Goal: Complete application form: Complete application form

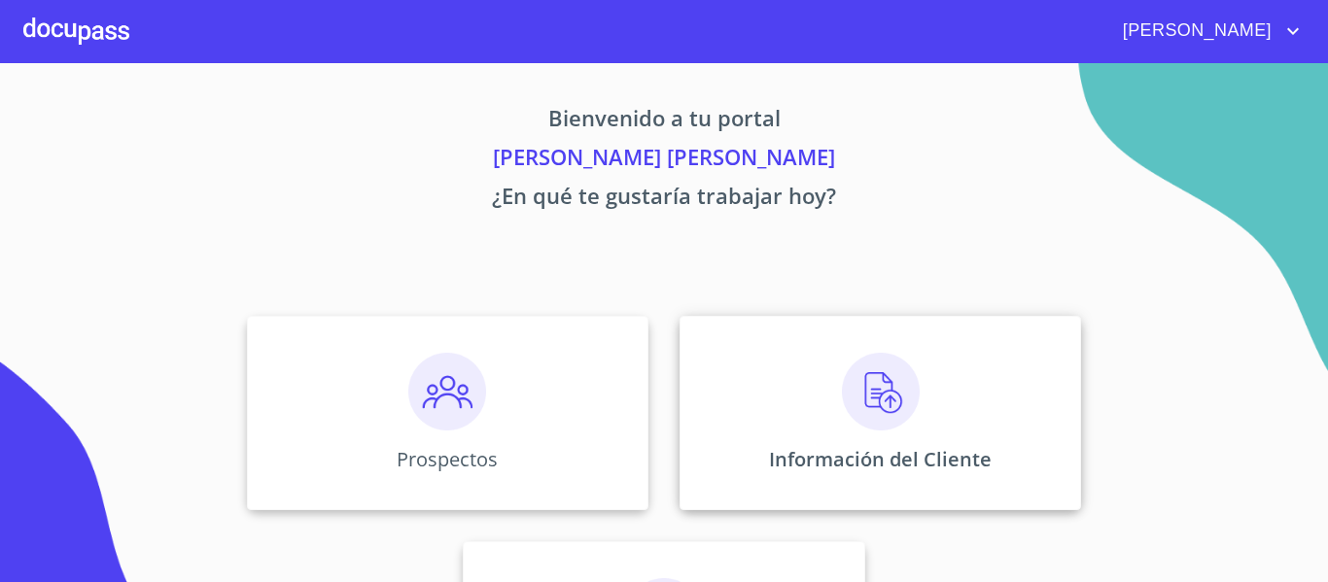
click at [872, 404] on img at bounding box center [881, 392] width 78 height 78
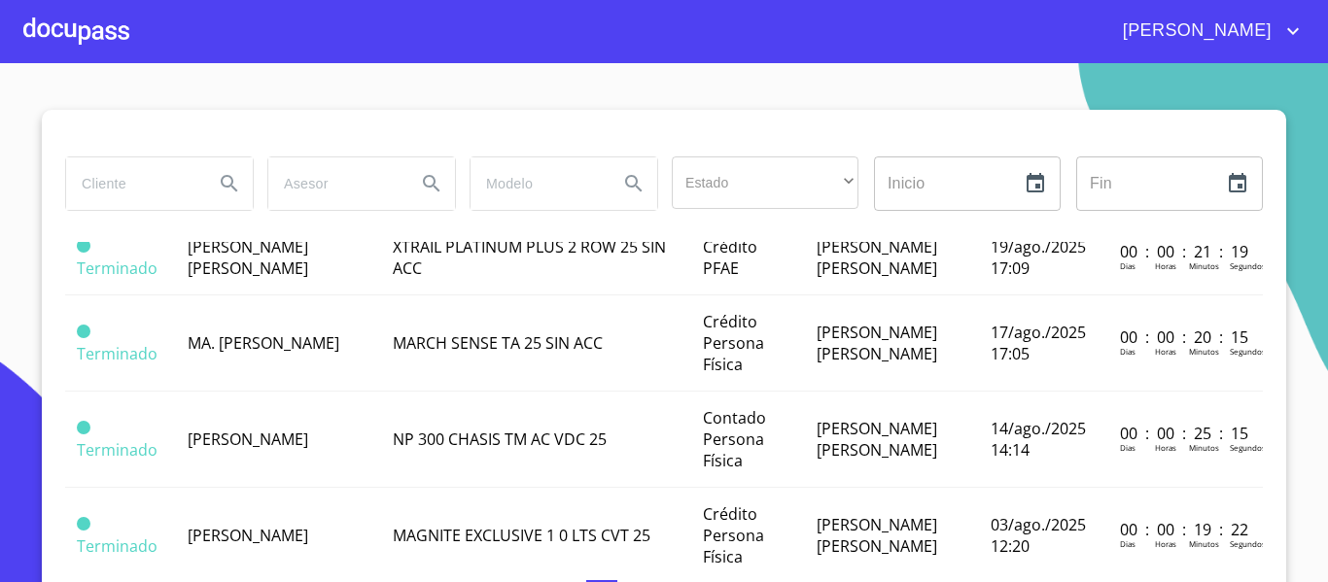
scroll to position [972, 0]
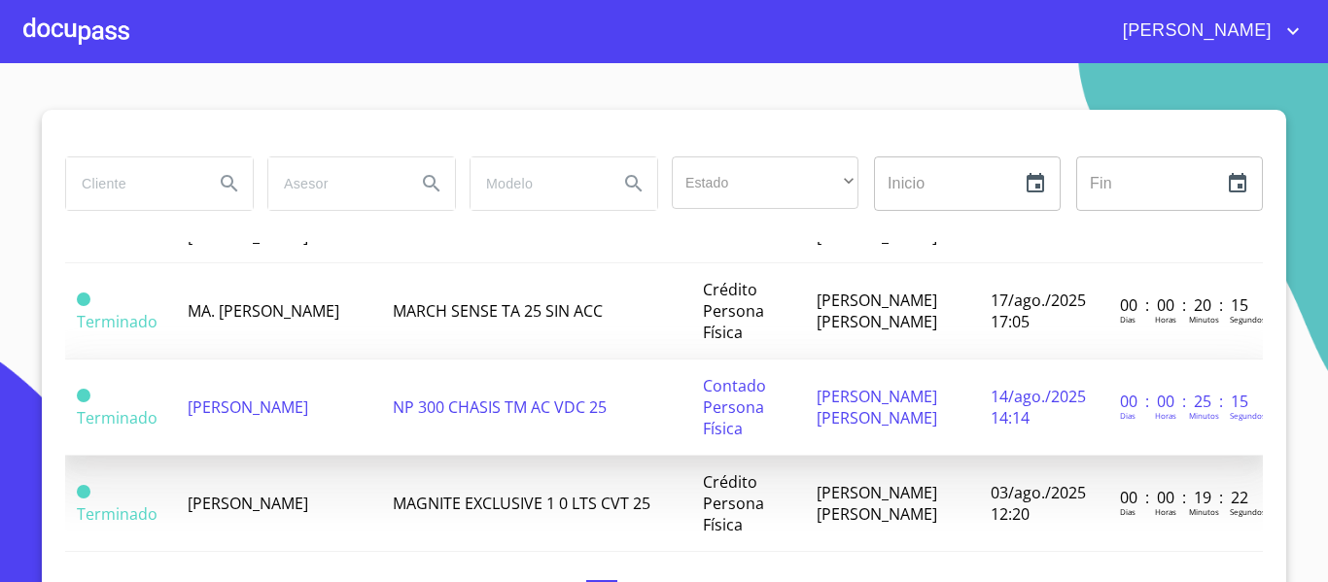
click at [263, 423] on td "[PERSON_NAME]" at bounding box center [278, 408] width 205 height 96
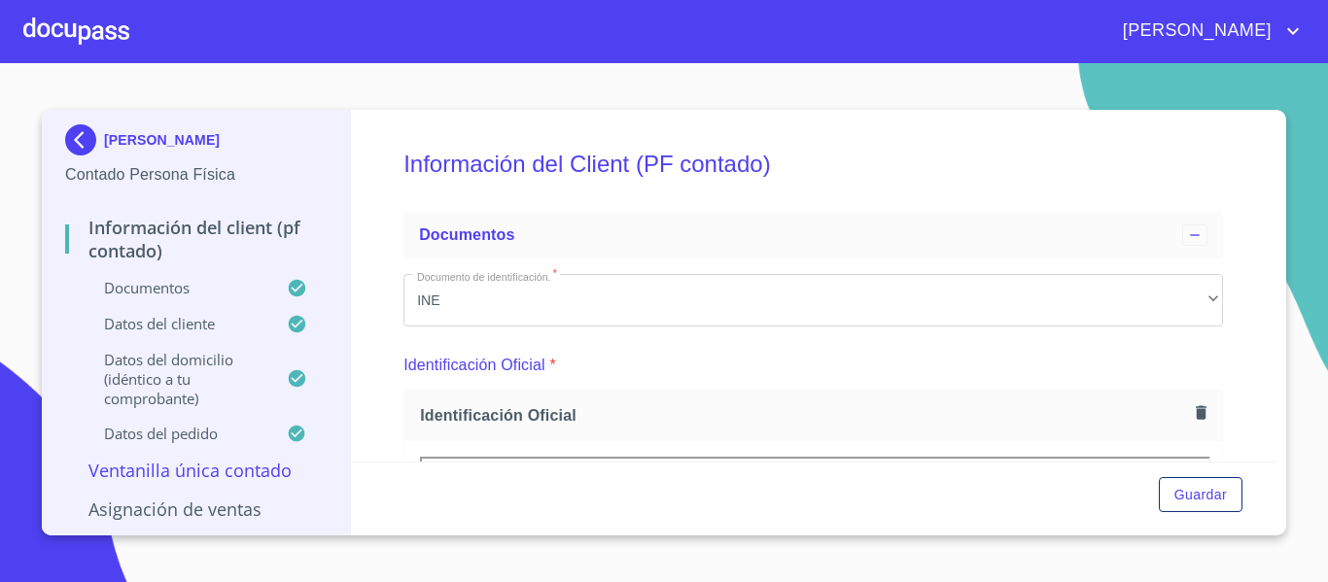
scroll to position [292, 0]
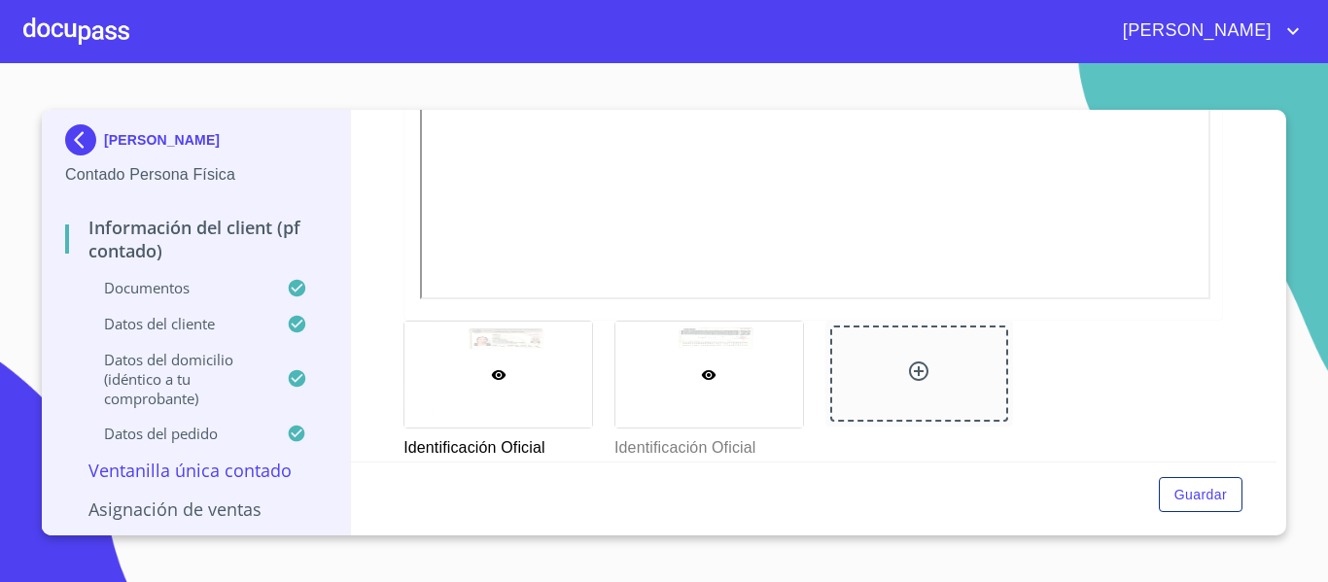
click at [683, 389] on div at bounding box center [709, 375] width 188 height 106
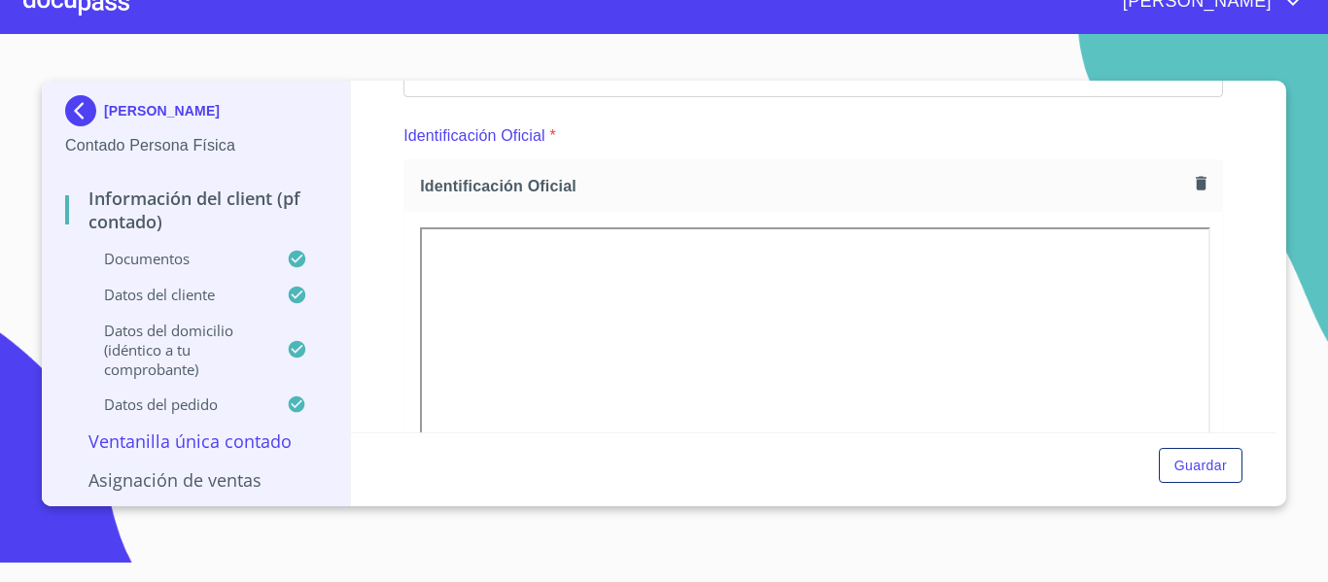
scroll to position [232, 0]
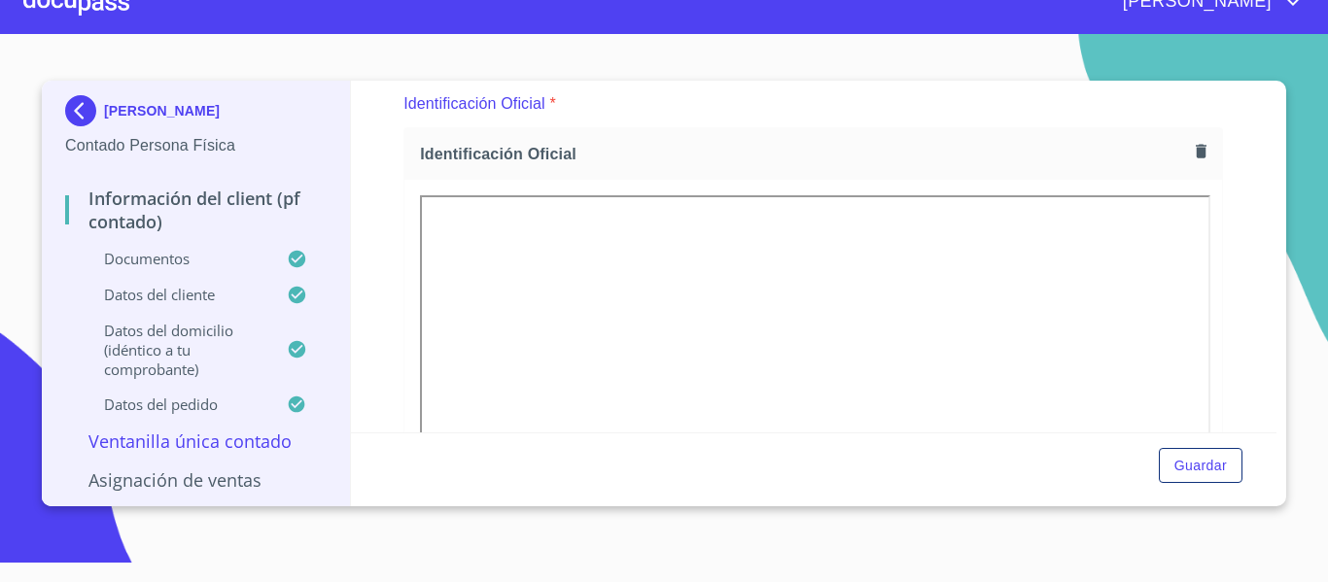
click at [52, 1] on div at bounding box center [76, 2] width 106 height 62
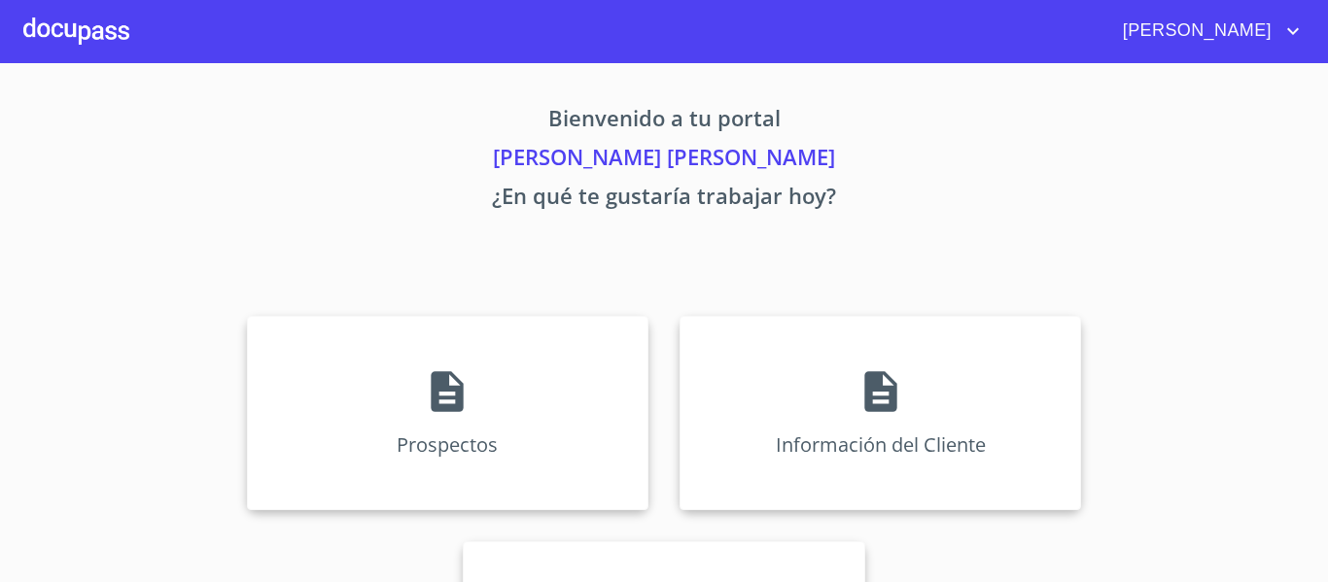
scroll to position [169, 0]
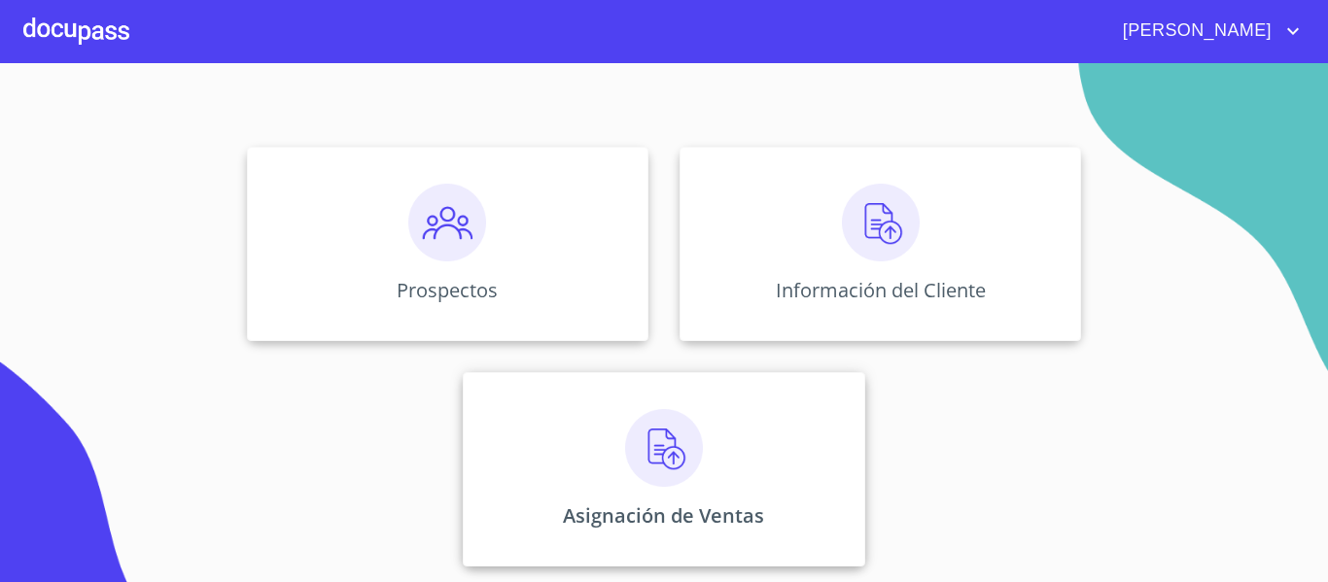
click at [717, 508] on p "Asignación de Ventas" at bounding box center [663, 516] width 201 height 26
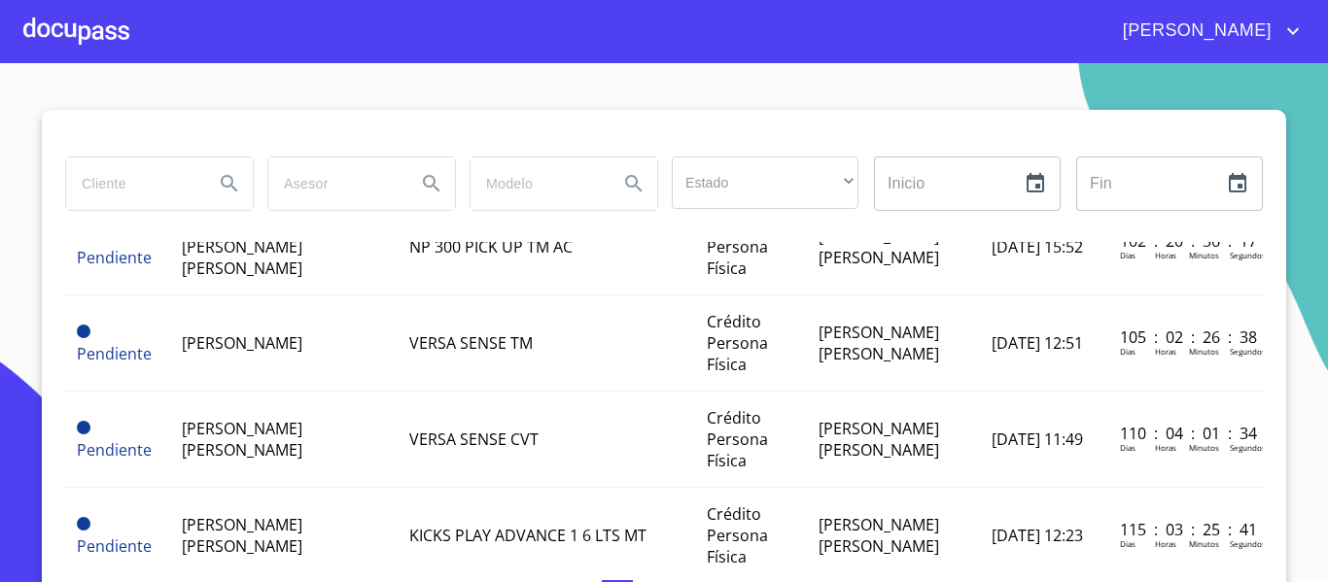
scroll to position [1717, 0]
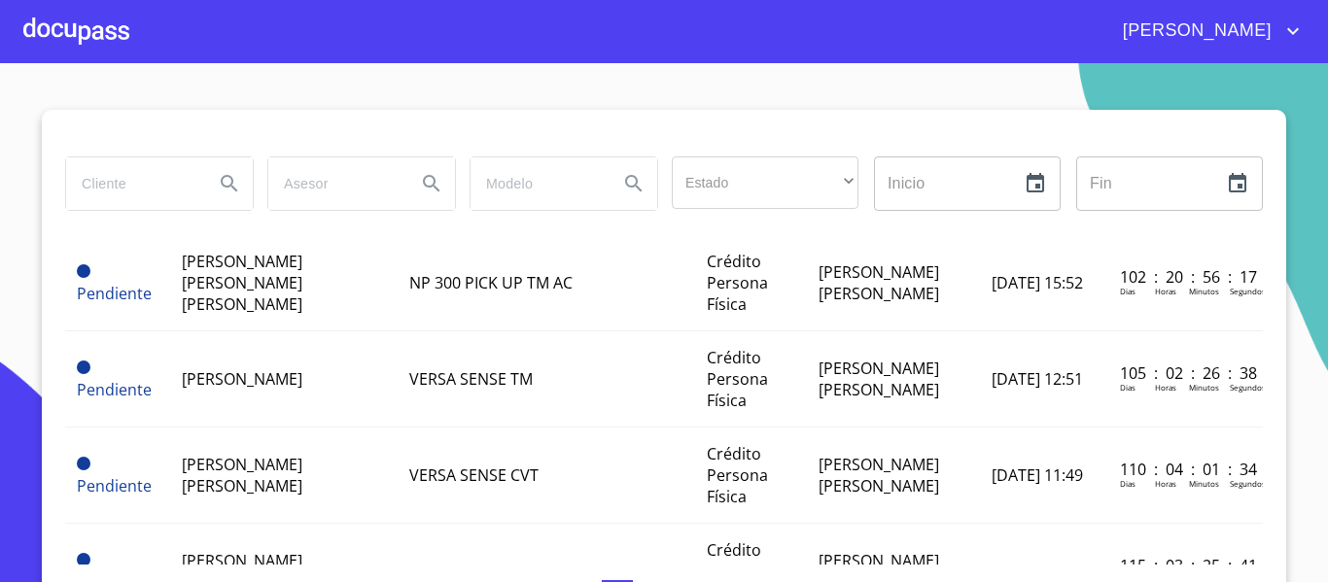
click at [130, 27] on div "[PERSON_NAME]" at bounding box center [716, 31] width 1175 height 31
click at [108, 28] on div at bounding box center [76, 31] width 106 height 62
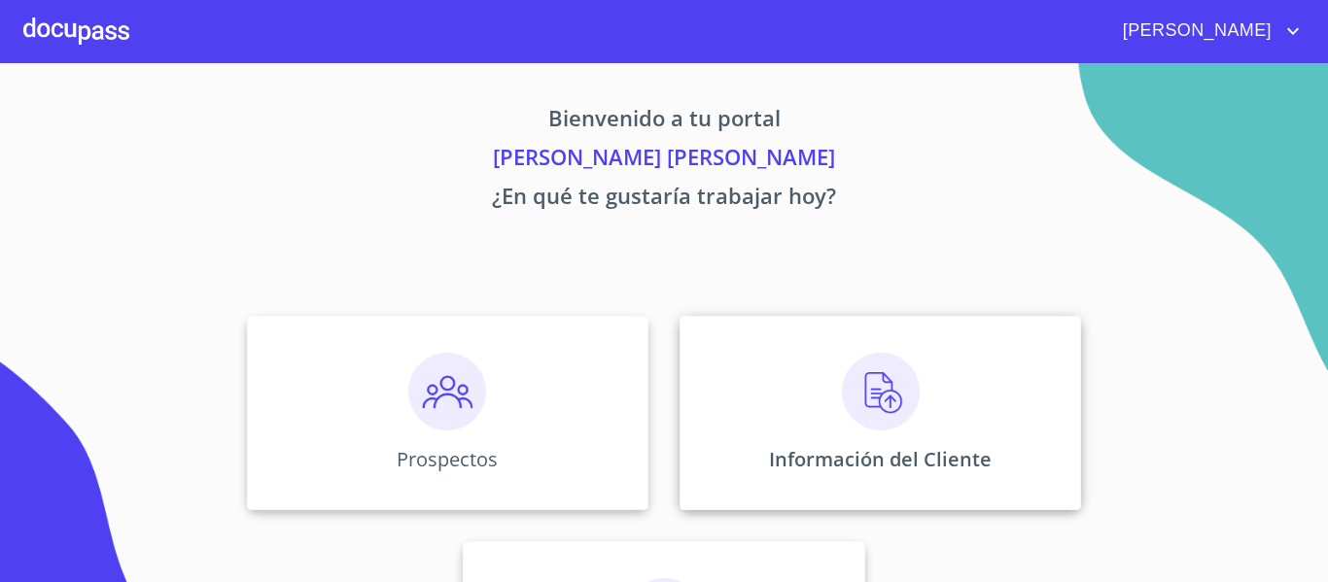
click at [1023, 444] on div "Información del Cliente" at bounding box center [879, 413] width 401 height 194
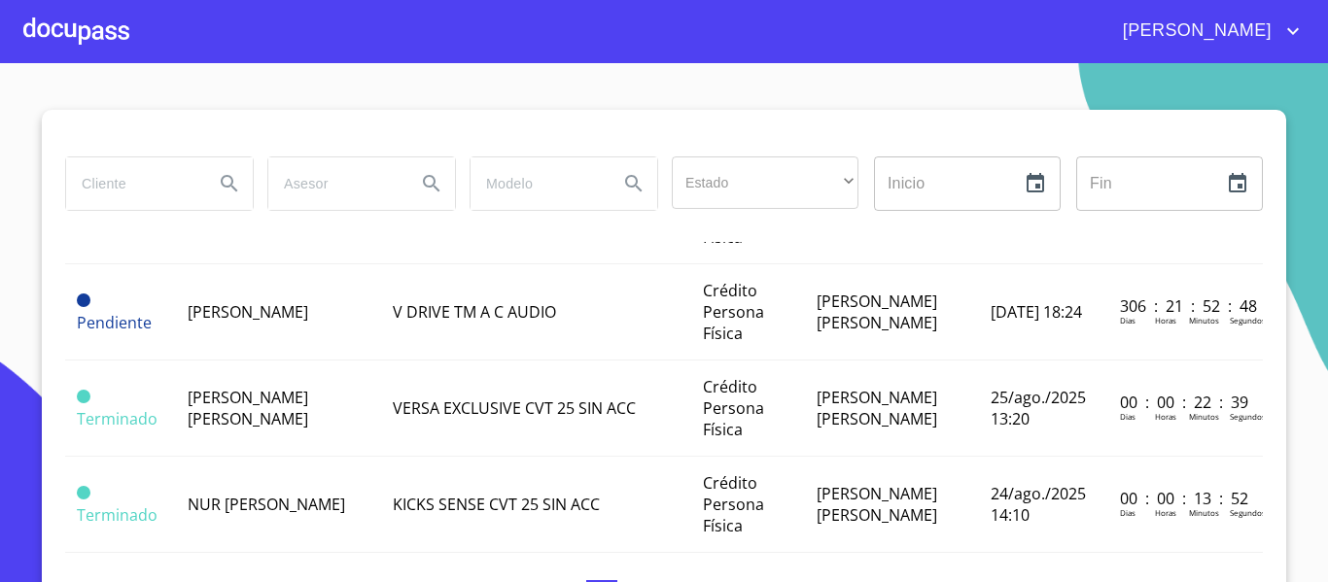
scroll to position [486, 0]
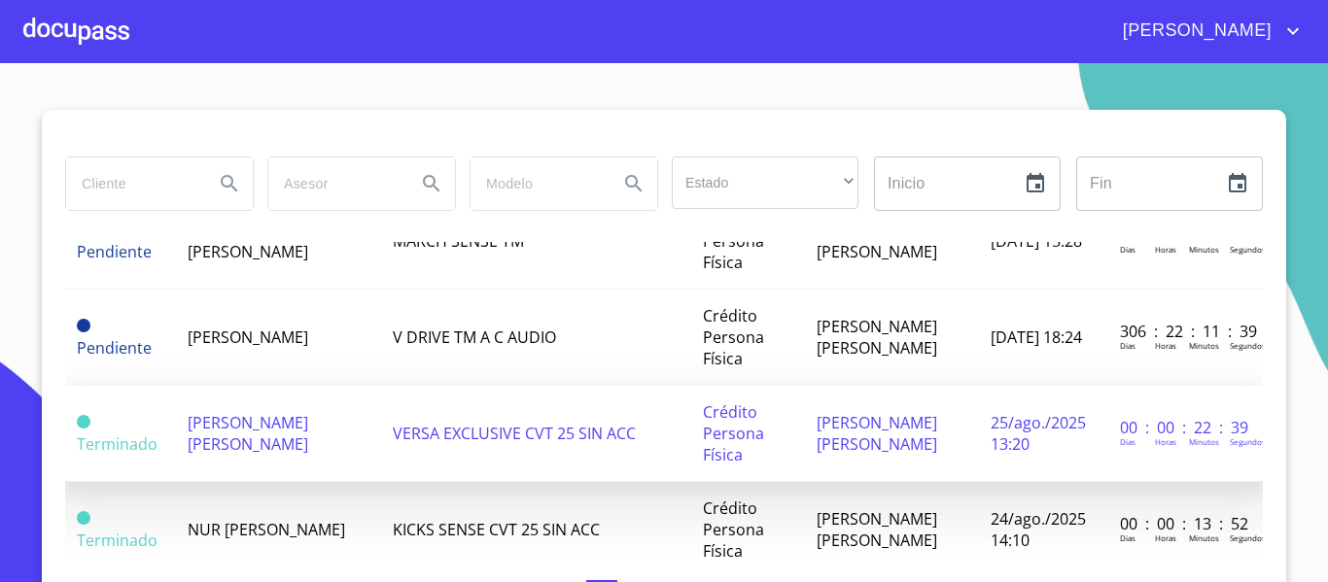
click at [434, 420] on td "VERSA EXCLUSIVE CVT 25 SIN ACC" at bounding box center [536, 434] width 310 height 96
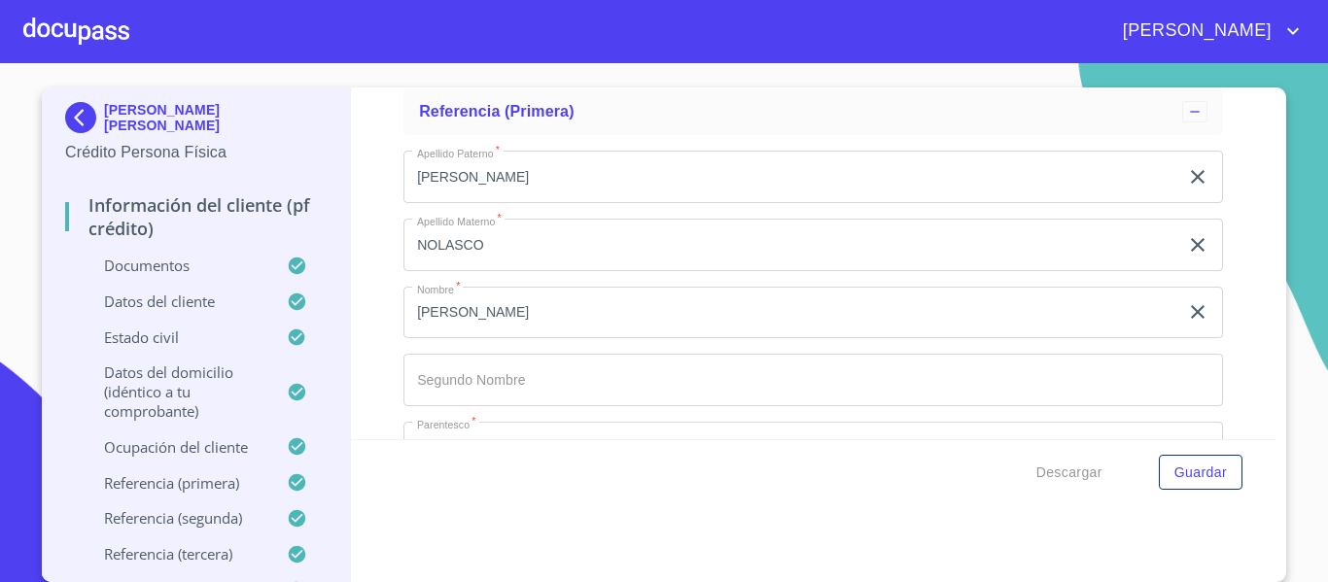
scroll to position [8651, 0]
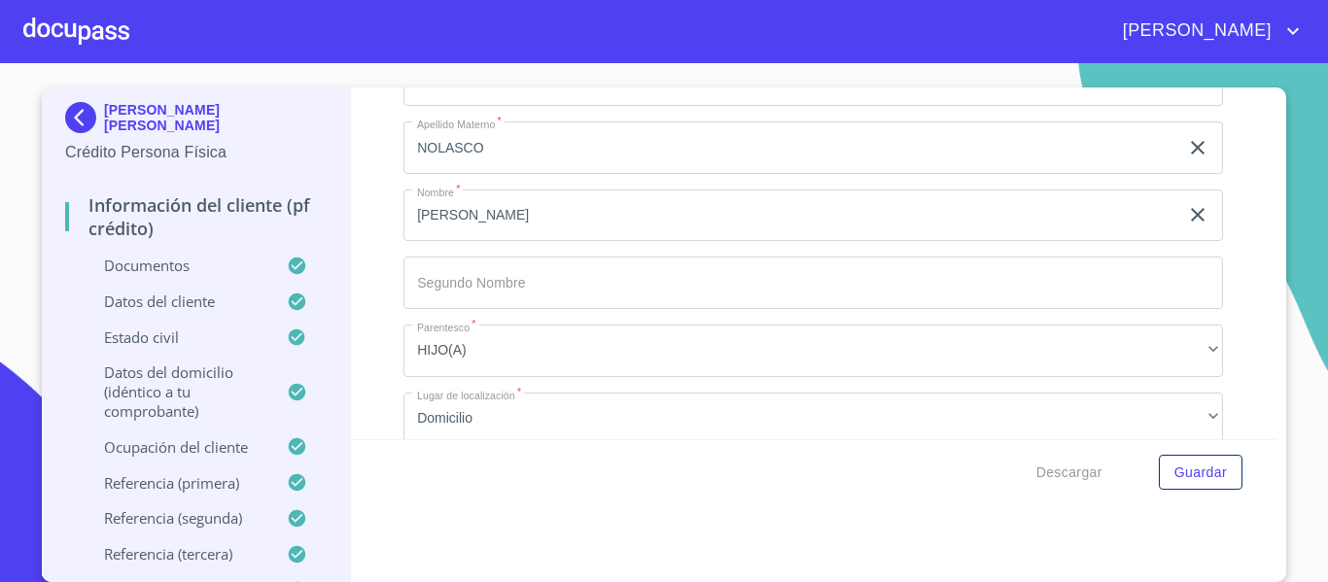
drag, startPoint x: 544, startPoint y: 296, endPoint x: 378, endPoint y: 306, distance: 166.5
click at [378, 306] on div "Información del cliente (PF crédito) Documentos Documento de identificación.   …" at bounding box center [814, 263] width 926 height 352
drag, startPoint x: 560, startPoint y: 293, endPoint x: 706, endPoint y: 299, distance: 146.0
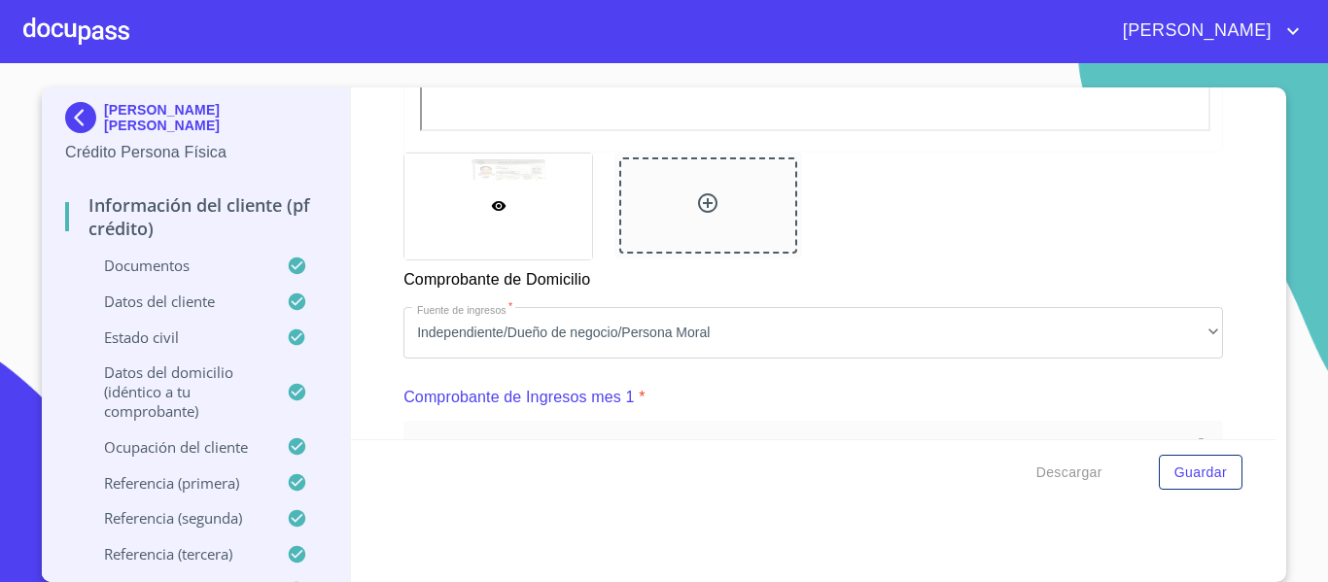
scroll to position [1652, 0]
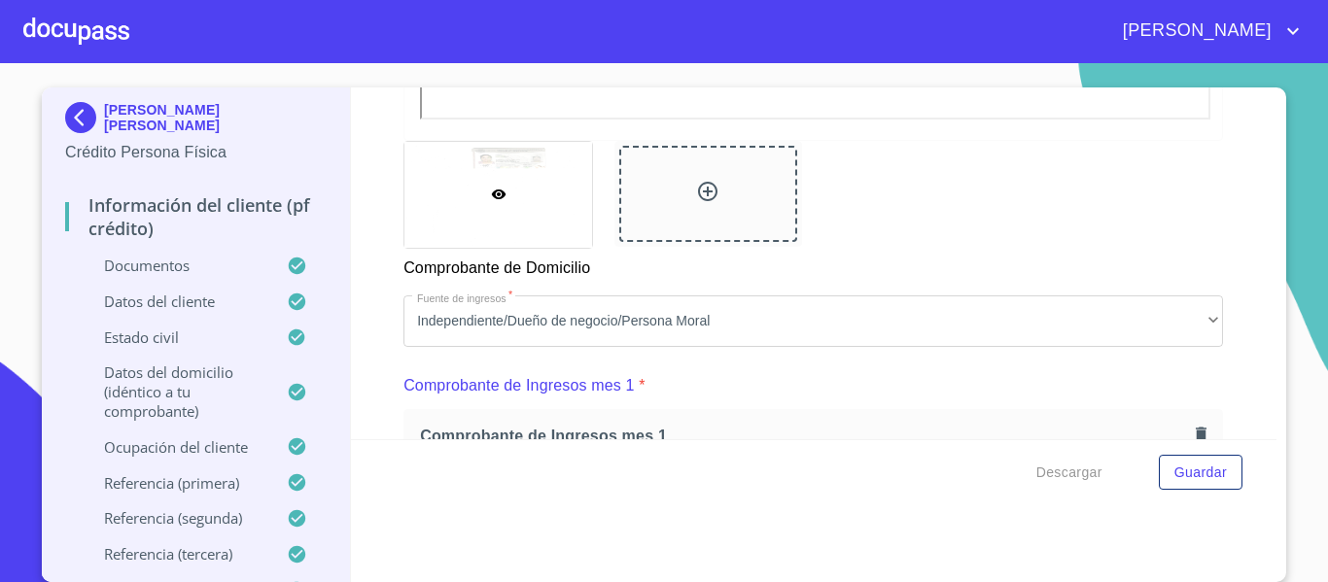
click at [697, 197] on icon at bounding box center [707, 191] width 23 height 23
